Goal: Use online tool/utility: Utilize a website feature to perform a specific function

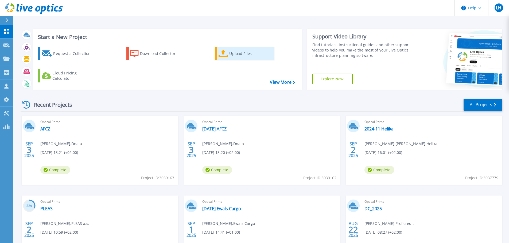
click at [235, 53] on div "Upload Files" at bounding box center [250, 53] width 43 height 11
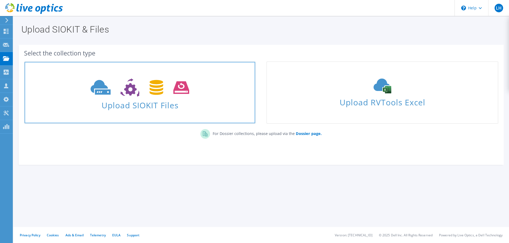
click at [136, 104] on span "Upload SIOKIT Files" at bounding box center [140, 103] width 231 height 11
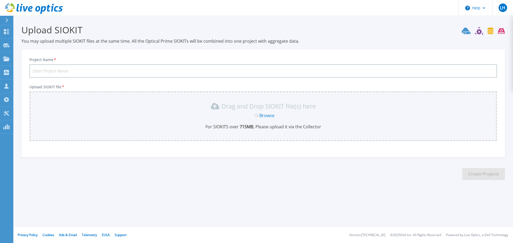
click at [55, 70] on input "Project Name *" at bounding box center [263, 70] width 468 height 13
type input "2025-09-04 Aures k8s"
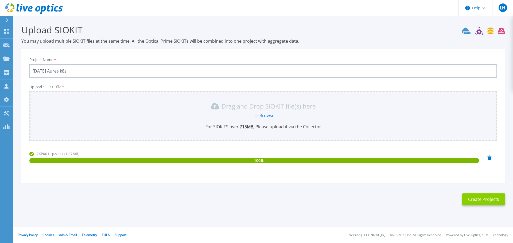
click at [482, 197] on button "Create Projects" at bounding box center [483, 200] width 43 height 12
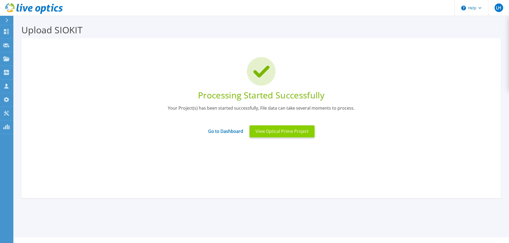
click at [278, 131] on button "View Optical Prime Project" at bounding box center [282, 132] width 65 height 12
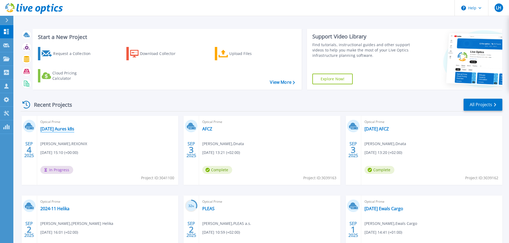
click at [74, 129] on link "[DATE] Aures k8s" at bounding box center [57, 128] width 34 height 5
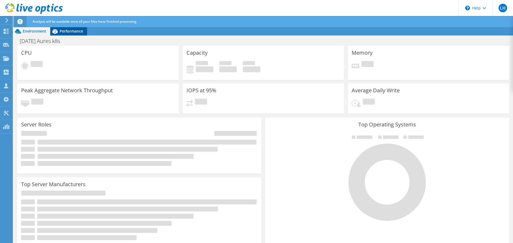
click at [72, 32] on span "Performance" at bounding box center [72, 31] width 24 height 5
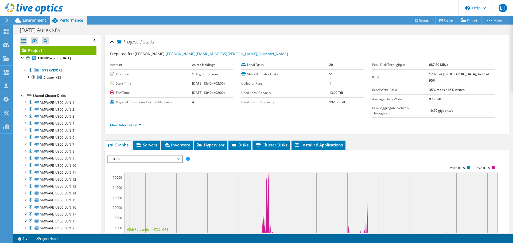
click at [128, 159] on rect at bounding box center [302, 212] width 390 height 107
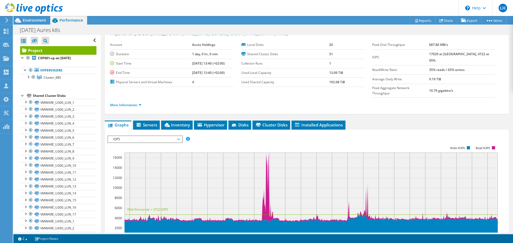
scroll to position [53, 0]
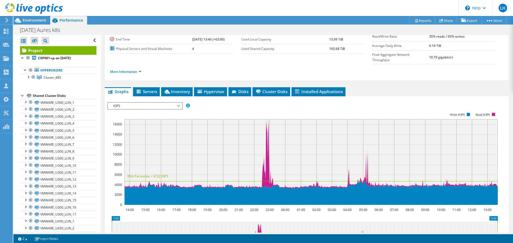
click at [180, 103] on span "IOPS" at bounding box center [145, 106] width 74 height 6
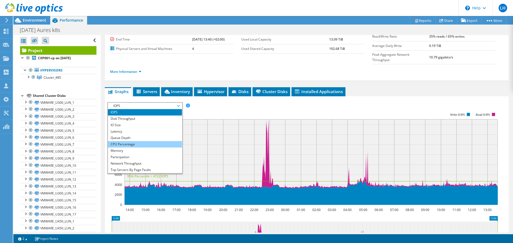
click at [139, 141] on li "CPU Percentage" at bounding box center [145, 144] width 74 height 6
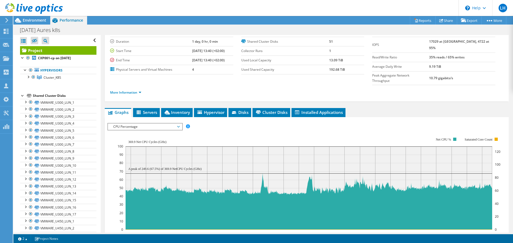
scroll to position [29, 0]
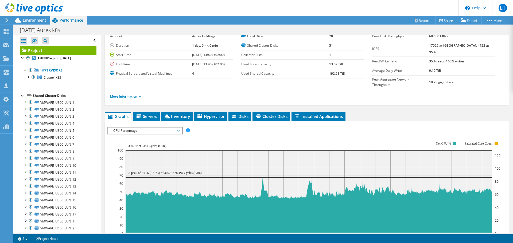
click at [150, 128] on span "CPU Percentage" at bounding box center [145, 131] width 69 height 6
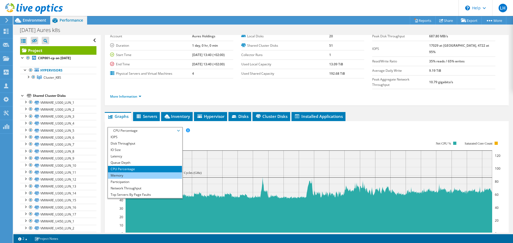
click at [134, 173] on li "Memory" at bounding box center [145, 176] width 74 height 6
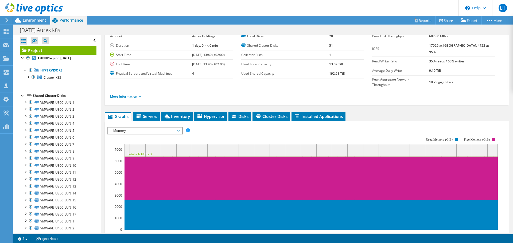
click at [118, 128] on span "Memory" at bounding box center [145, 131] width 69 height 6
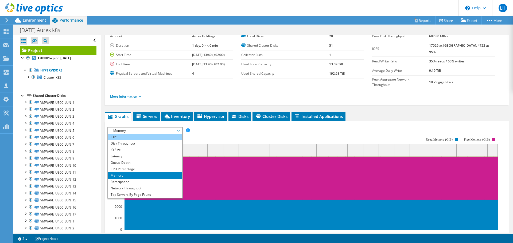
click at [120, 134] on li "IOPS" at bounding box center [145, 137] width 74 height 6
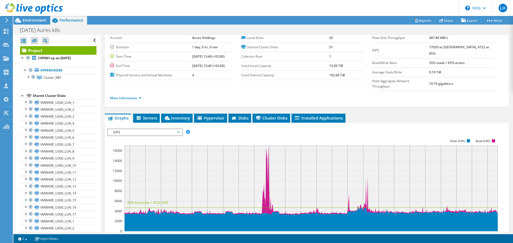
scroll to position [27, 0]
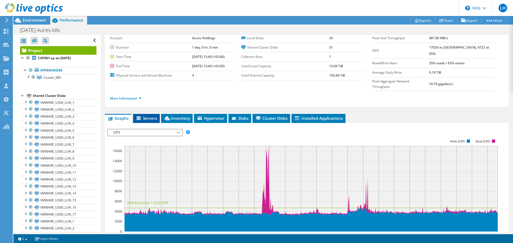
click at [149, 116] on span "Servers" at bounding box center [146, 118] width 21 height 5
